Goal: Information Seeking & Learning: Learn about a topic

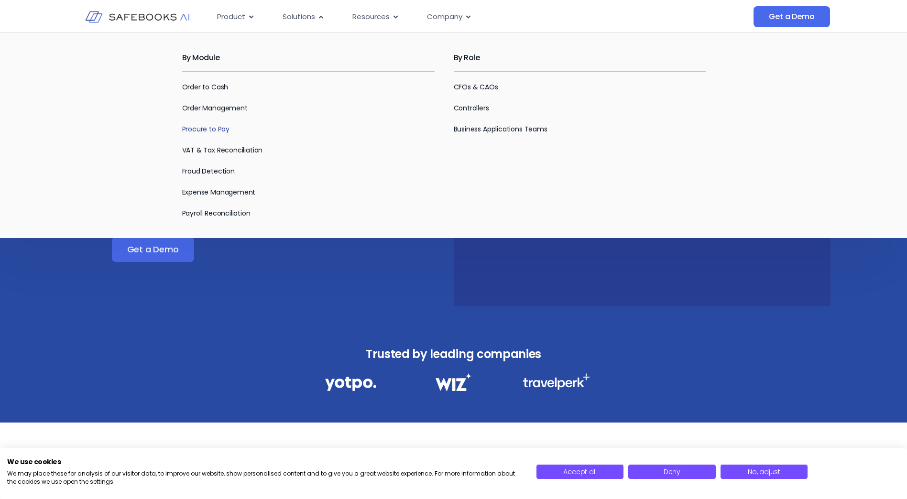
click at [218, 127] on link "Procure to Pay" at bounding box center [205, 129] width 47 height 10
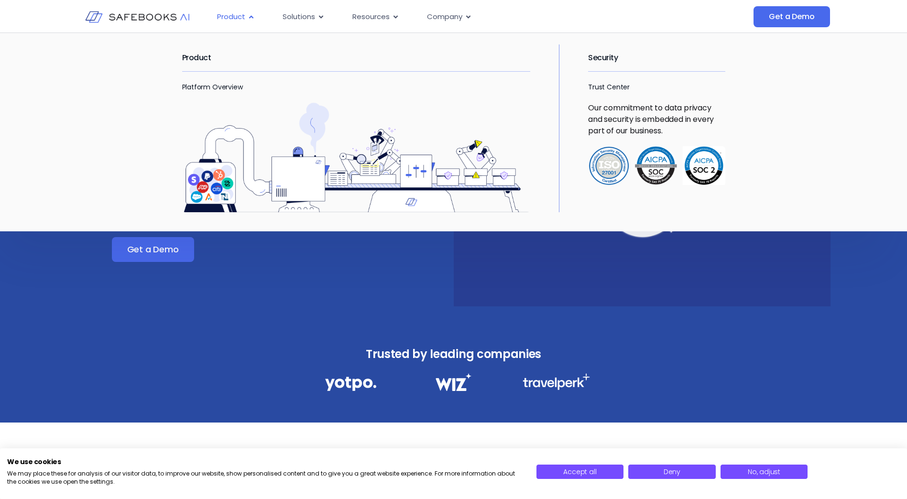
click at [252, 16] on icon "Menu" at bounding box center [251, 16] width 7 height 7
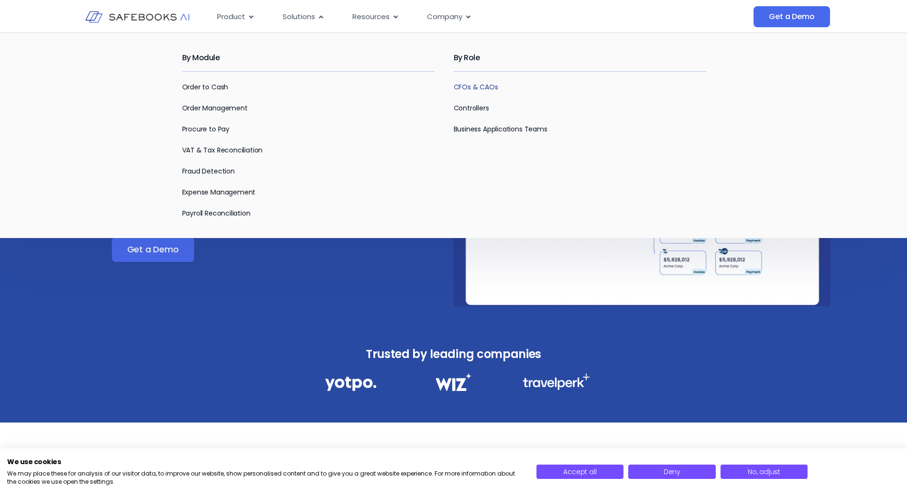
click at [481, 86] on link "CFOs & CAOs" at bounding box center [476, 87] width 44 height 10
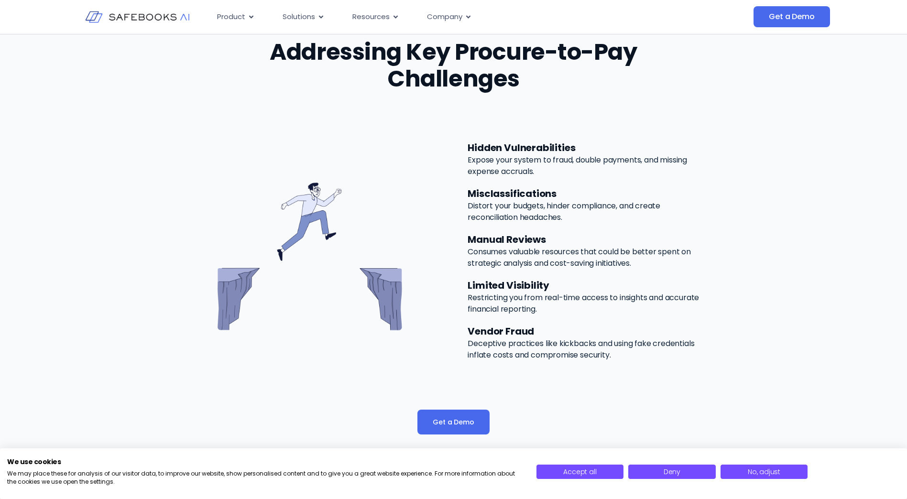
scroll to position [430, 0]
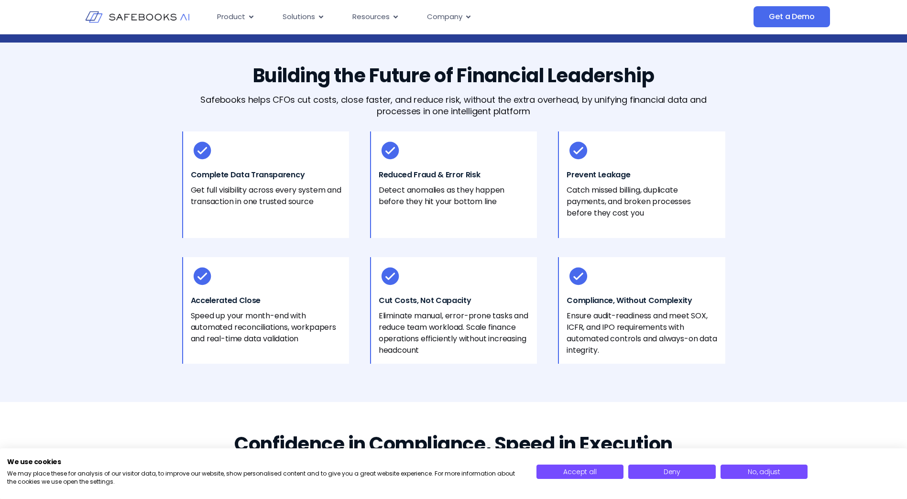
scroll to position [395, 0]
